Goal: Task Accomplishment & Management: Manage account settings

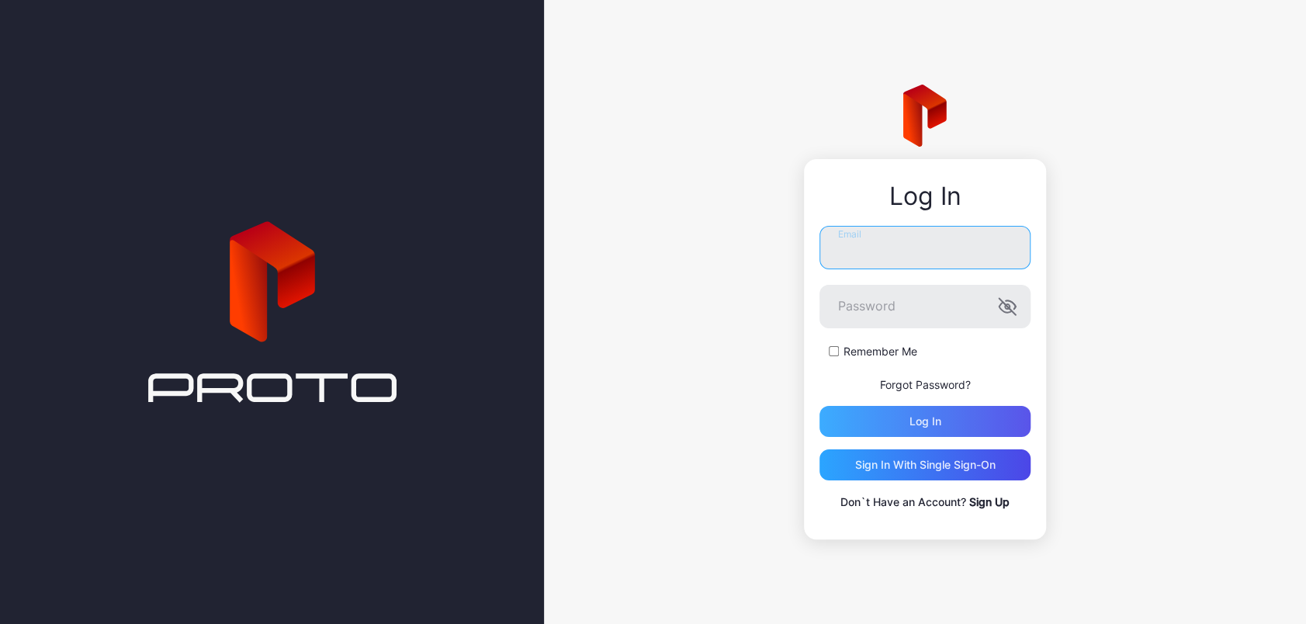
type input "**********"
click at [939, 420] on div "Log in" at bounding box center [925, 421] width 32 height 12
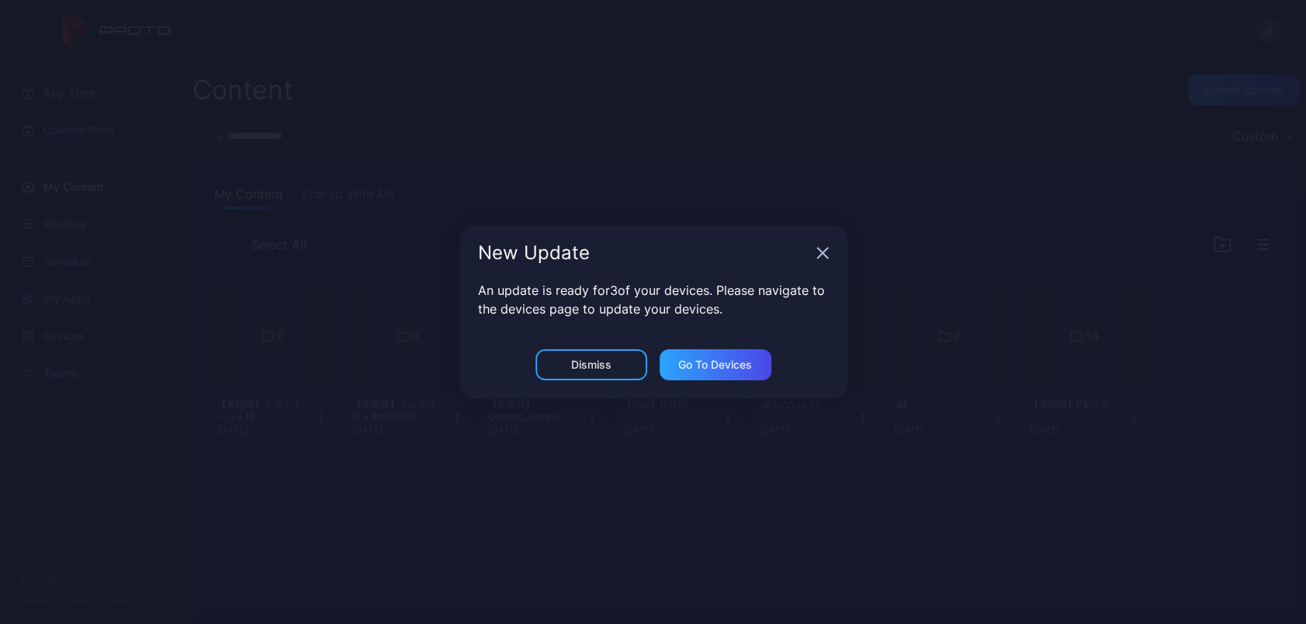
drag, startPoint x: 403, startPoint y: 227, endPoint x: 382, endPoint y: 227, distance: 21.0
click at [393, 226] on div "New Update An update is ready for 3 of your devices. Please navigate to the dev…" at bounding box center [653, 312] width 1306 height 624
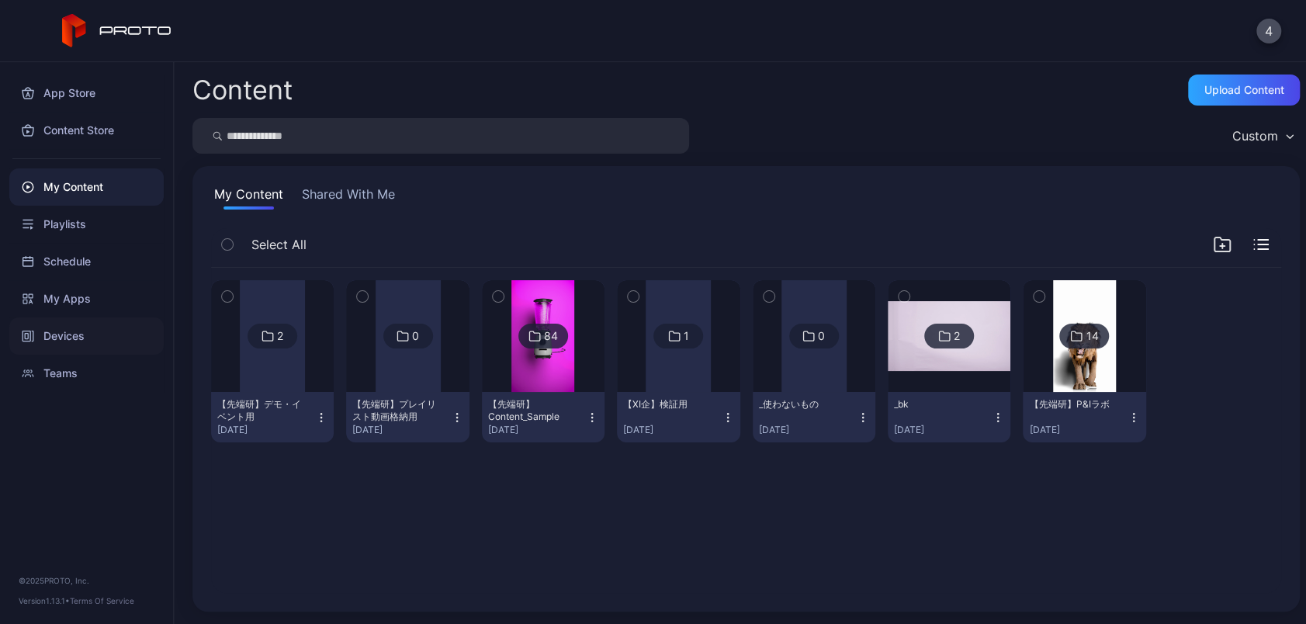
click at [74, 346] on div "Devices" at bounding box center [86, 335] width 154 height 37
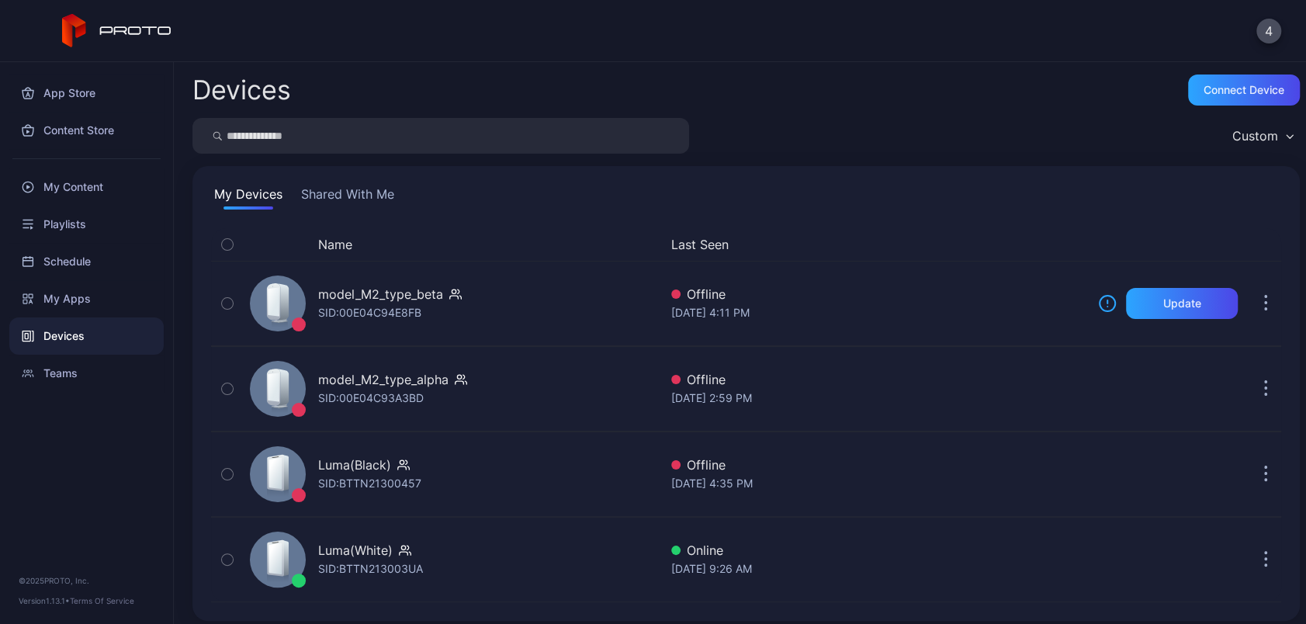
click at [358, 195] on button "Shared With Me" at bounding box center [347, 197] width 99 height 25
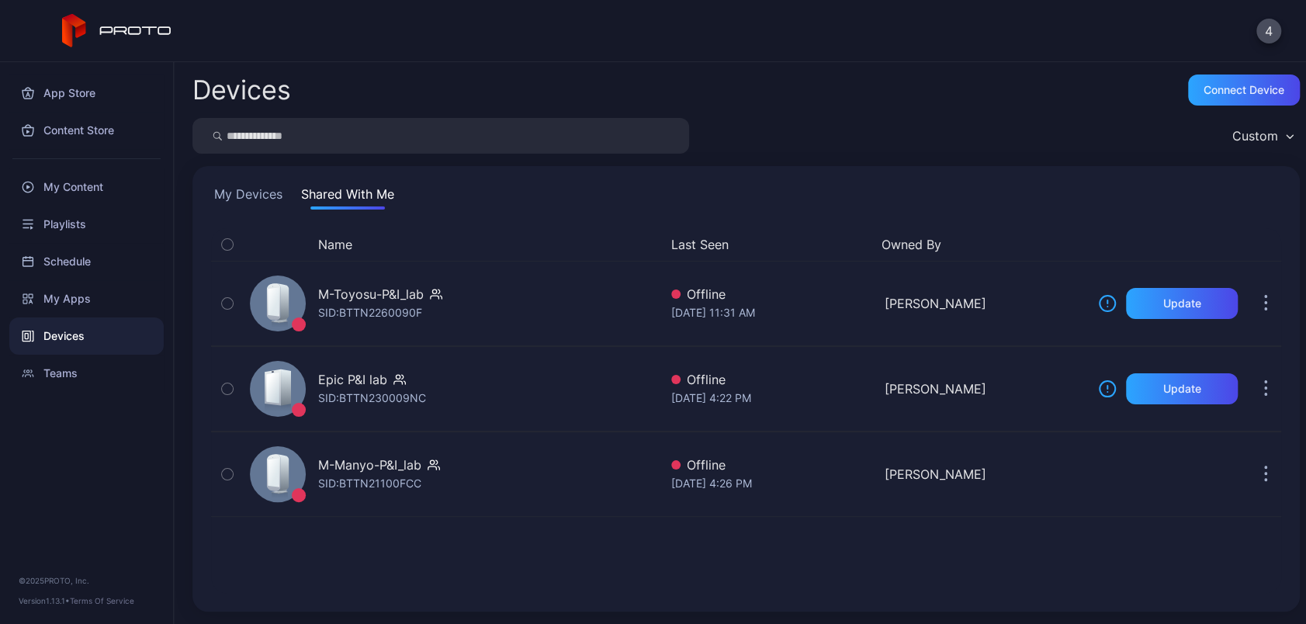
click at [251, 182] on div "My Devices Shared With Me Name Last Seen Owned By M-Toyosu-P&I_lab SID: BTTN226…" at bounding box center [745, 388] width 1107 height 445
click at [251, 192] on button "My Devices" at bounding box center [248, 197] width 74 height 25
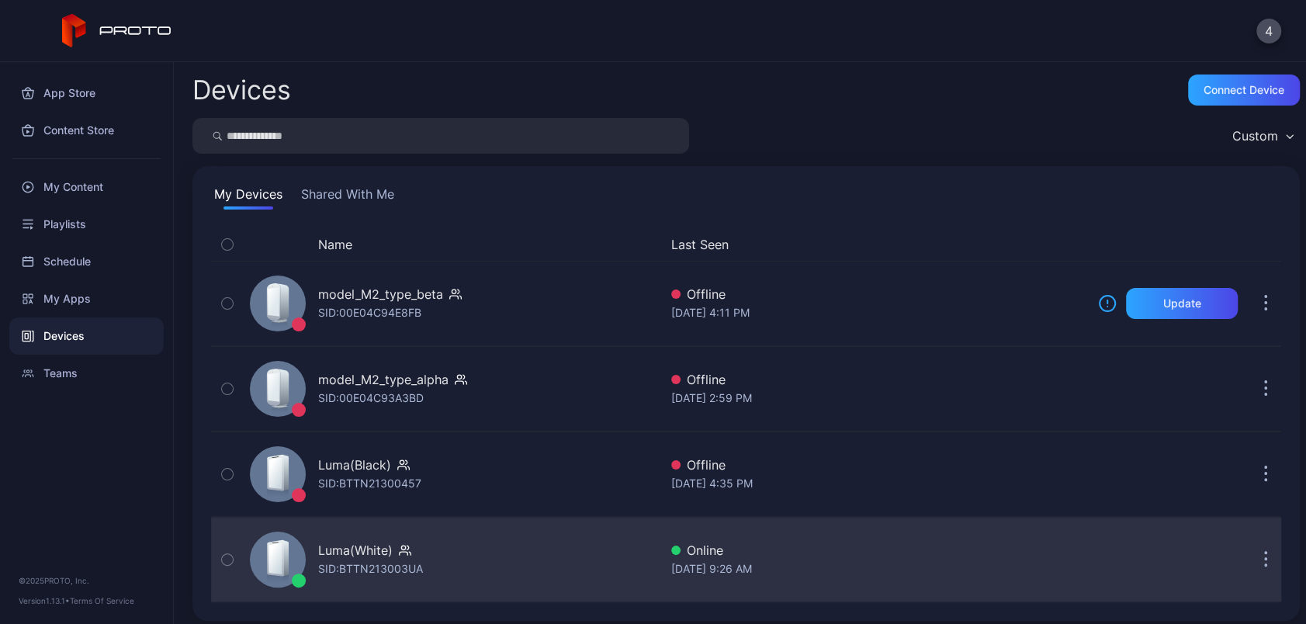
click at [491, 522] on div "Luma(White) SID: BTTN213003UA" at bounding box center [451, 560] width 415 height 78
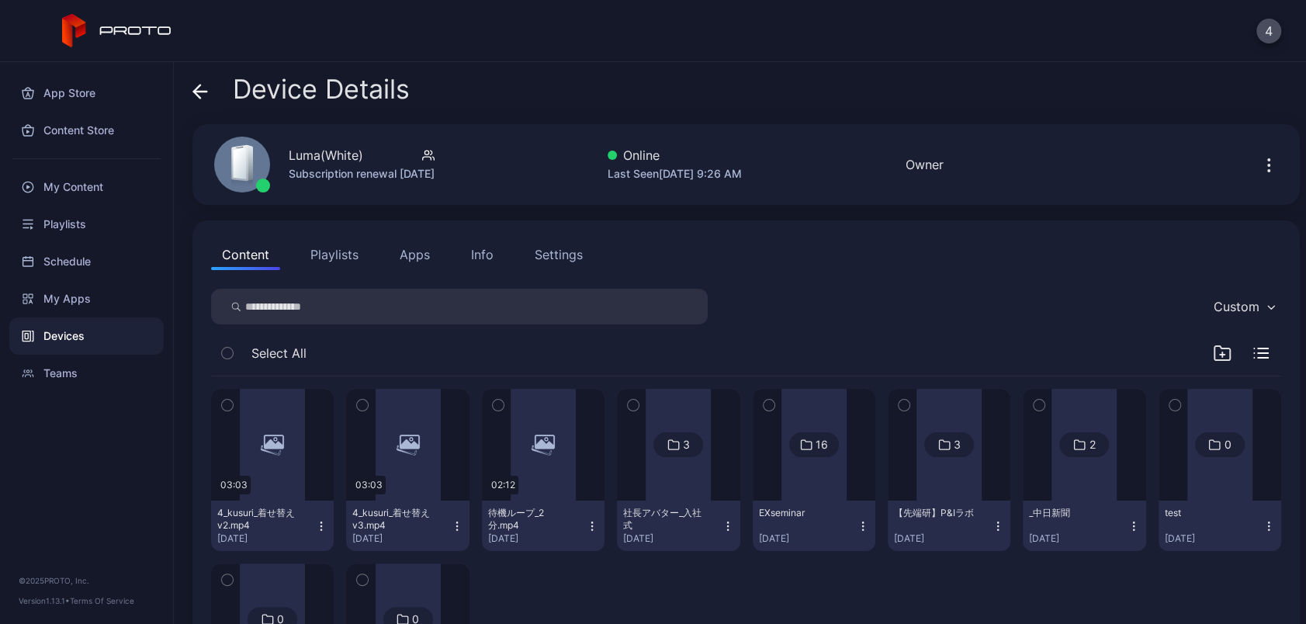
click at [571, 267] on button "Settings" at bounding box center [559, 254] width 70 height 31
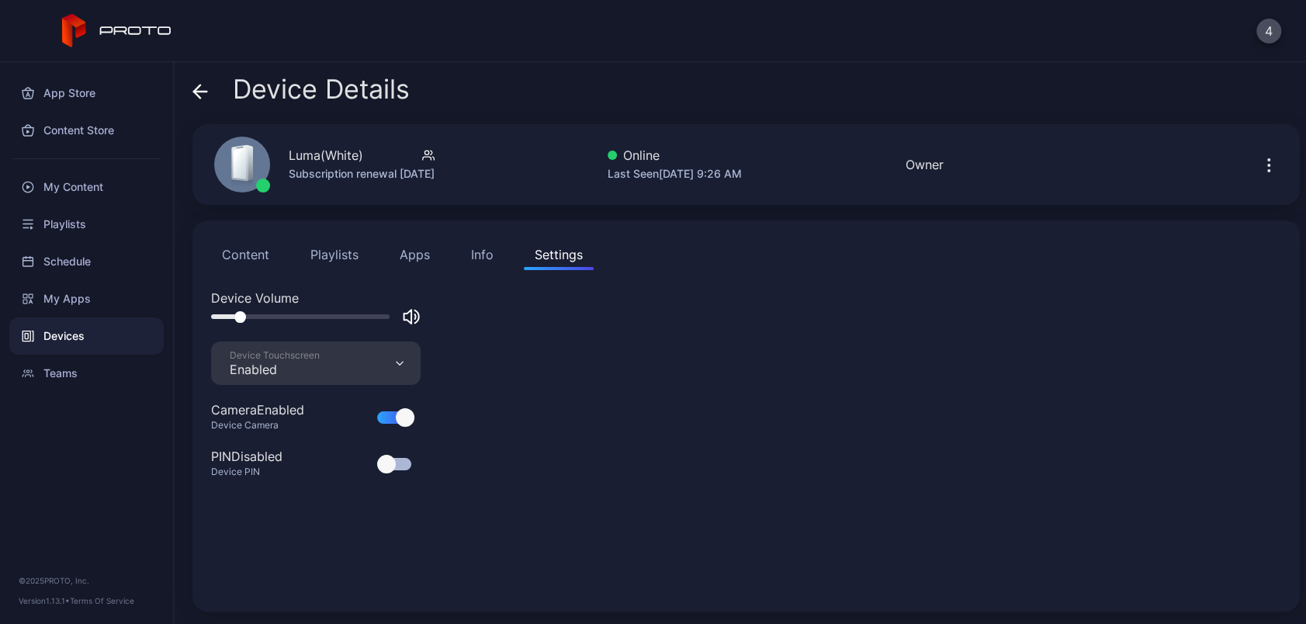
click at [324, 316] on div at bounding box center [300, 316] width 178 height 5
click at [247, 317] on div at bounding box center [300, 316] width 178 height 5
click at [1074, 57] on div "4" at bounding box center [653, 31] width 1306 height 62
